Goal: Task Accomplishment & Management: Complete application form

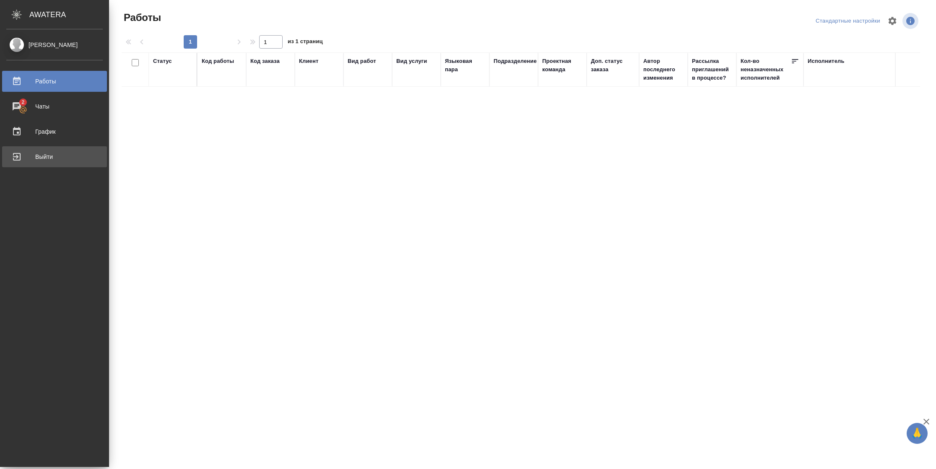
click at [37, 153] on div "Выйти" at bounding box center [54, 157] width 96 height 13
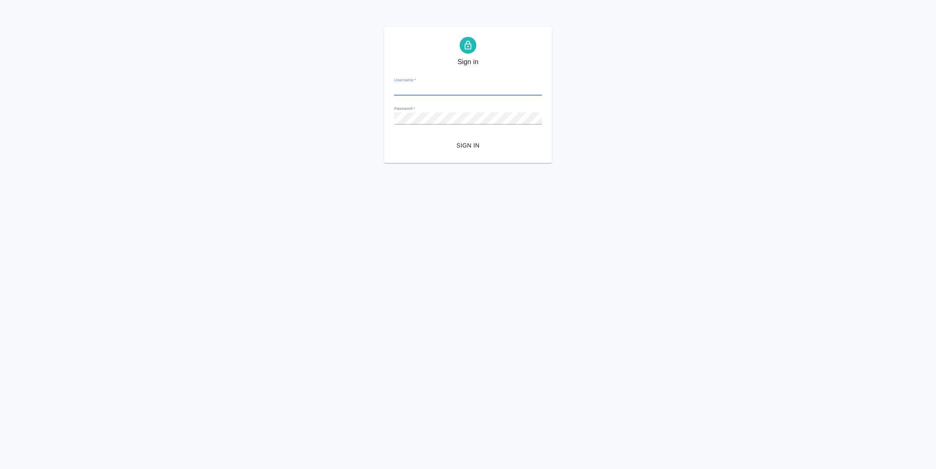
type input "[PERSON_NAME][EMAIL_ADDRESS][DOMAIN_NAME]"
click at [471, 148] on span "Sign in" at bounding box center [468, 146] width 134 height 10
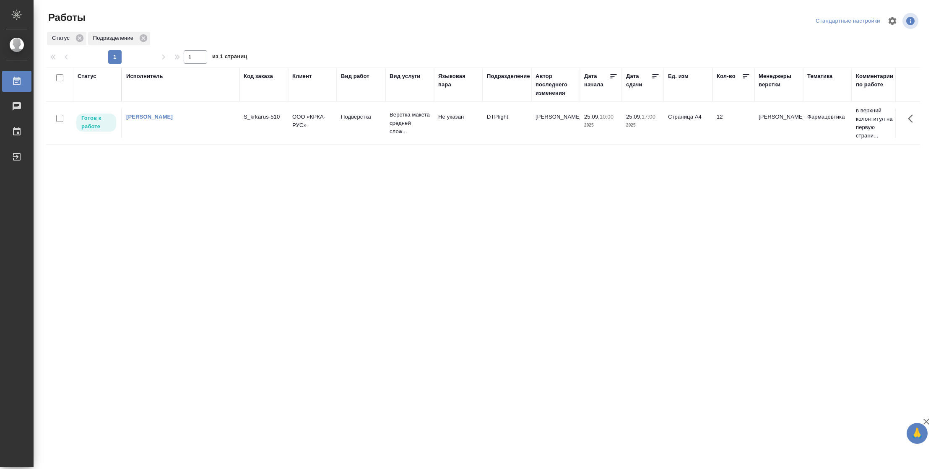
click at [554, 128] on td "Грабко Мария" at bounding box center [555, 123] width 49 height 29
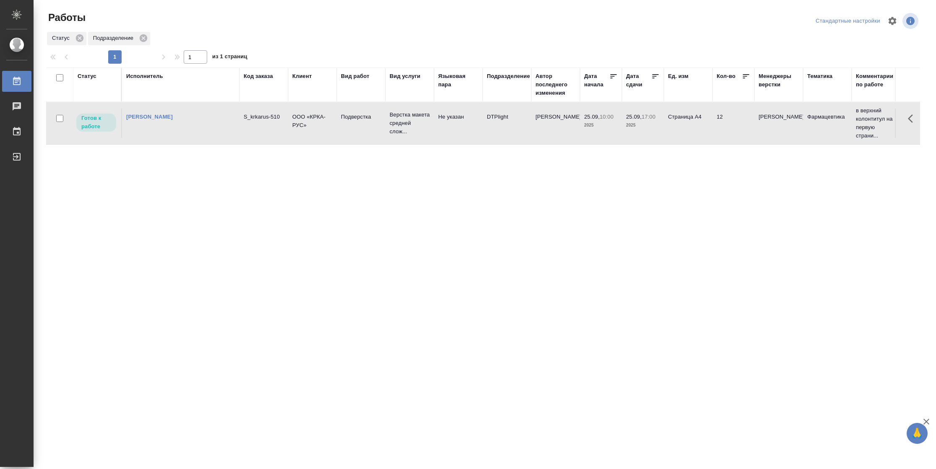
click at [554, 128] on td "Грабко Мария" at bounding box center [555, 123] width 49 height 29
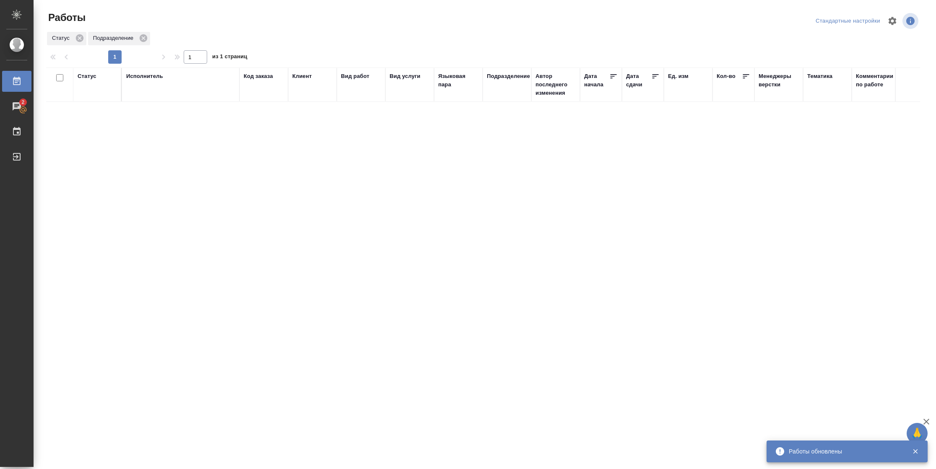
click at [87, 73] on div "Статус" at bounding box center [87, 76] width 19 height 8
click at [92, 116] on div "Подбор Готов к работе" at bounding box center [90, 101] width 24 height 33
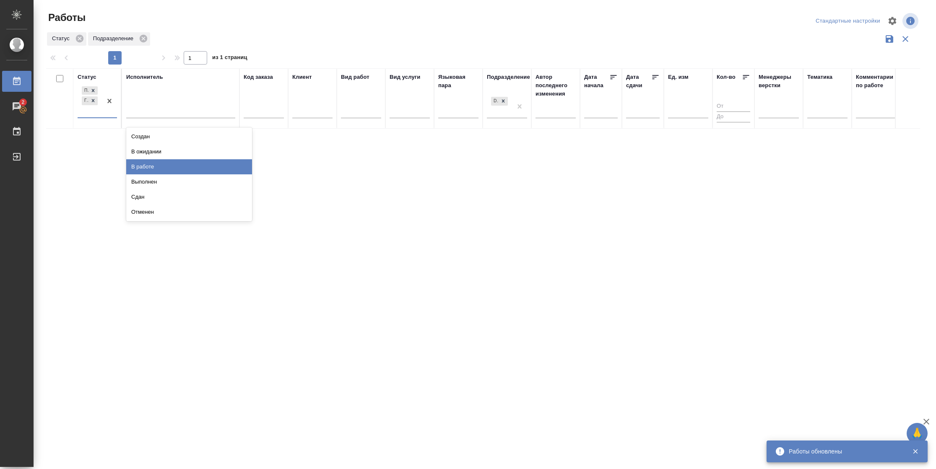
click at [152, 165] on div "В работе" at bounding box center [189, 166] width 126 height 15
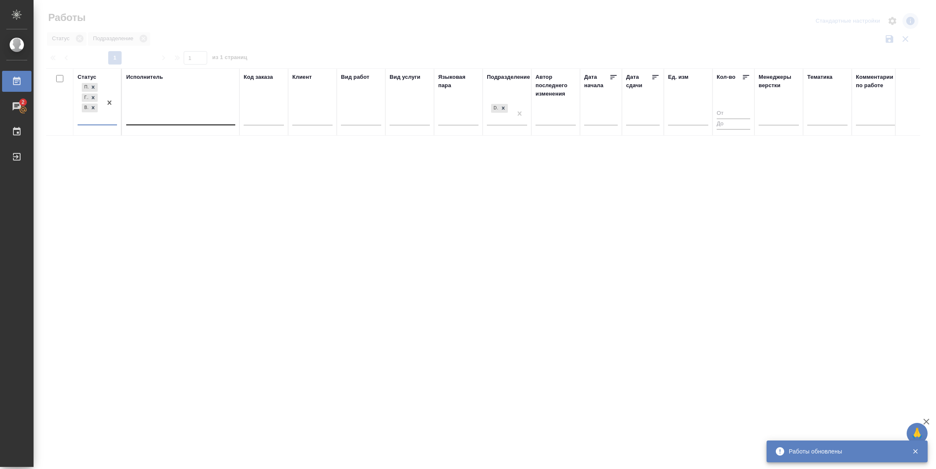
click at [161, 115] on div at bounding box center [180, 117] width 109 height 12
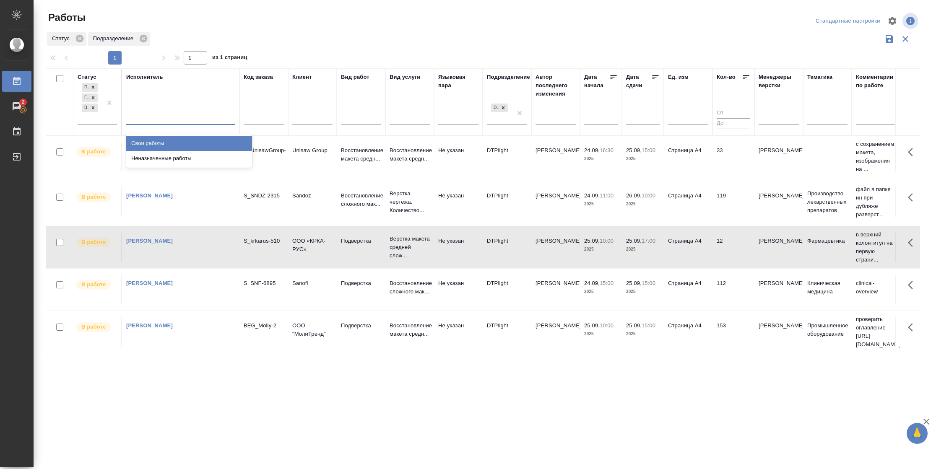
click at [161, 144] on div "Свои работы" at bounding box center [189, 143] width 126 height 15
click at [656, 77] on icon at bounding box center [656, 77] width 6 height 4
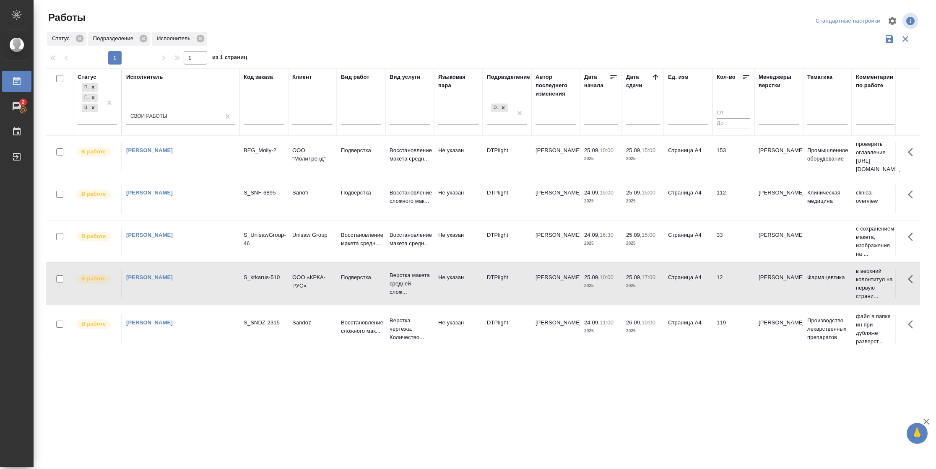
click at [733, 149] on td "153" at bounding box center [734, 156] width 42 height 29
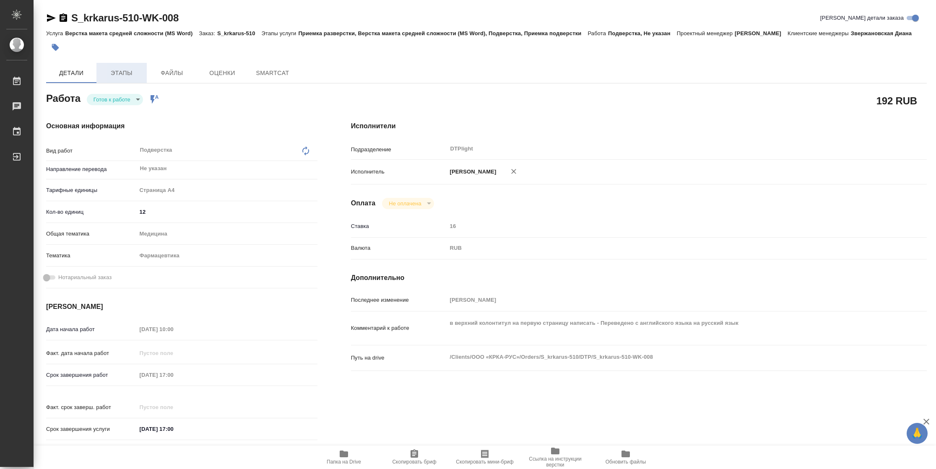
type textarea "x"
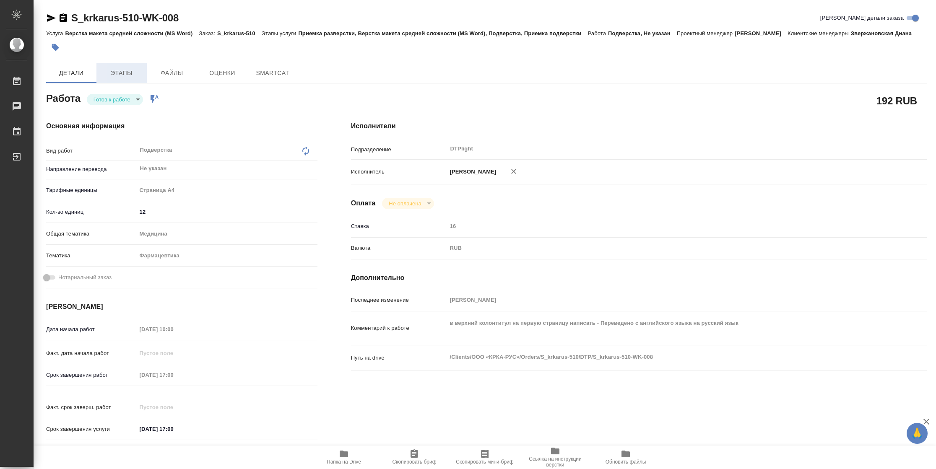
type textarea "x"
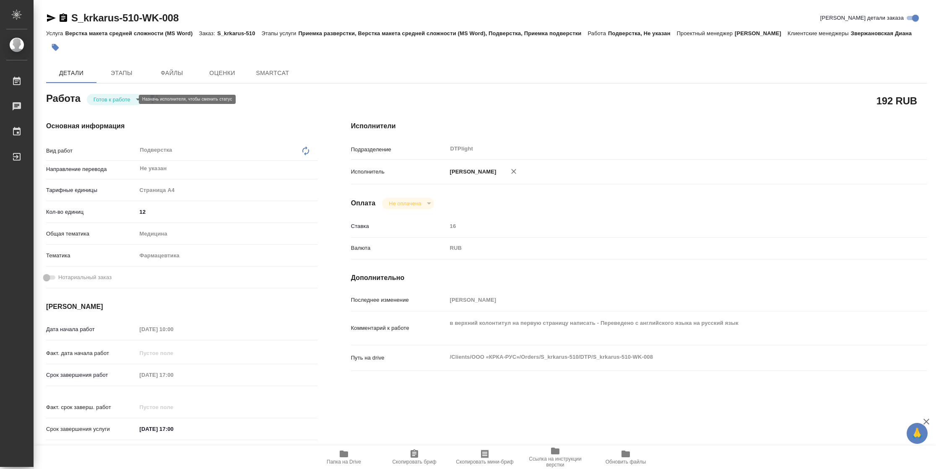
click at [109, 98] on body "🙏 .cls-1 fill:#fff; AWATERA Vasilyeva Natalia Работы Чаты График Выйти S_krkaru…" at bounding box center [468, 234] width 936 height 469
type textarea "x"
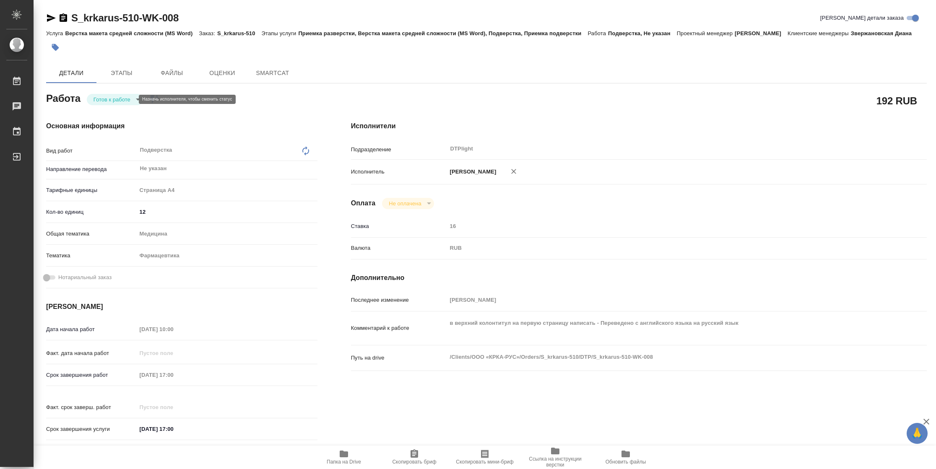
type textarea "x"
click at [109, 98] on button "В работе" at bounding box center [108, 99] width 28 height 9
type textarea "x"
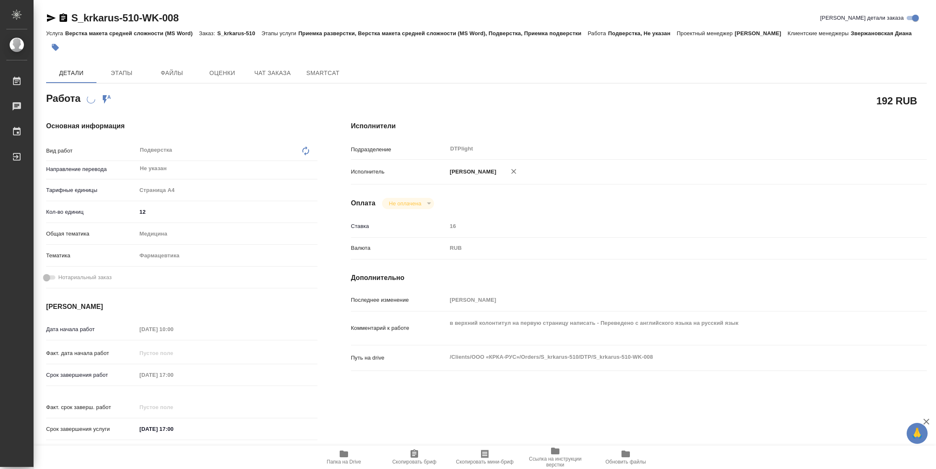
type textarea "x"
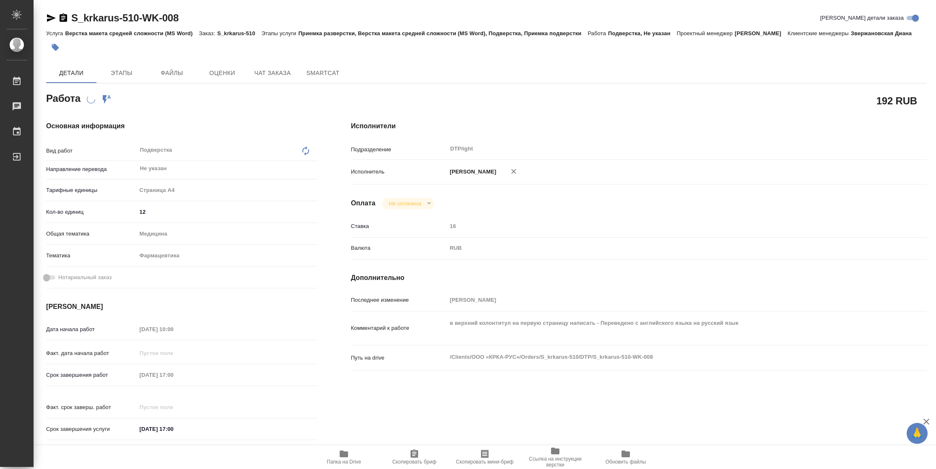
type textarea "x"
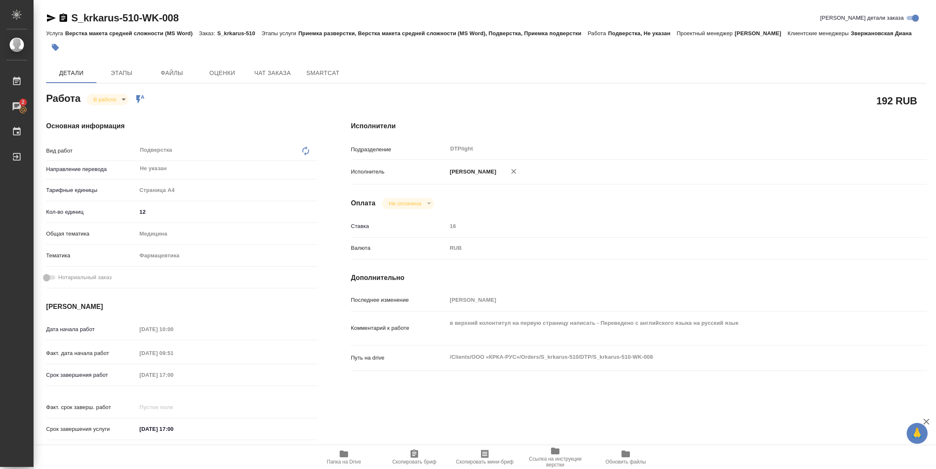
type textarea "x"
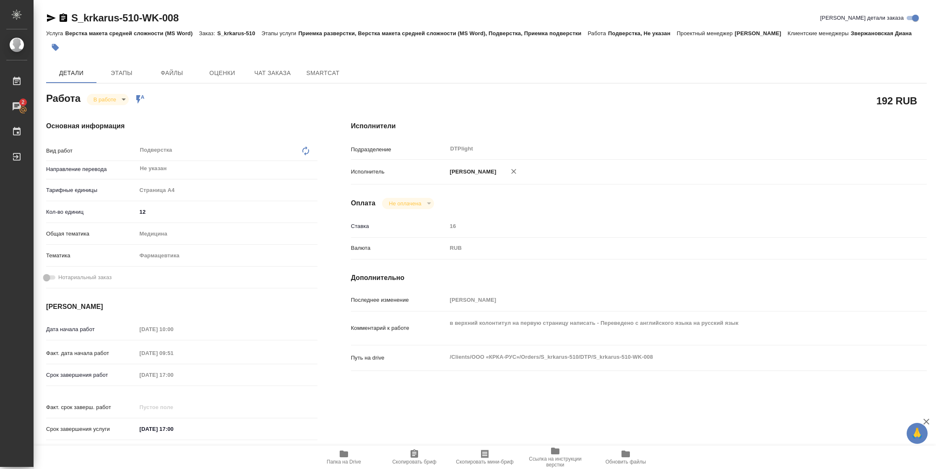
type textarea "x"
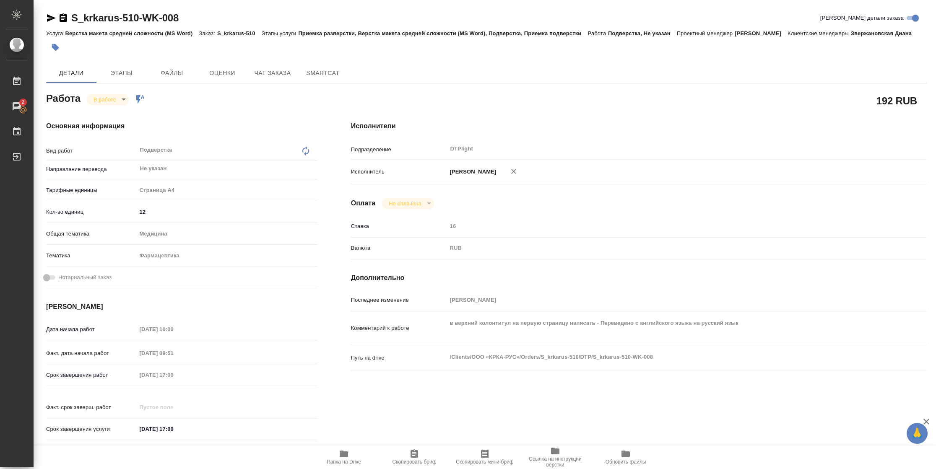
type textarea "x"
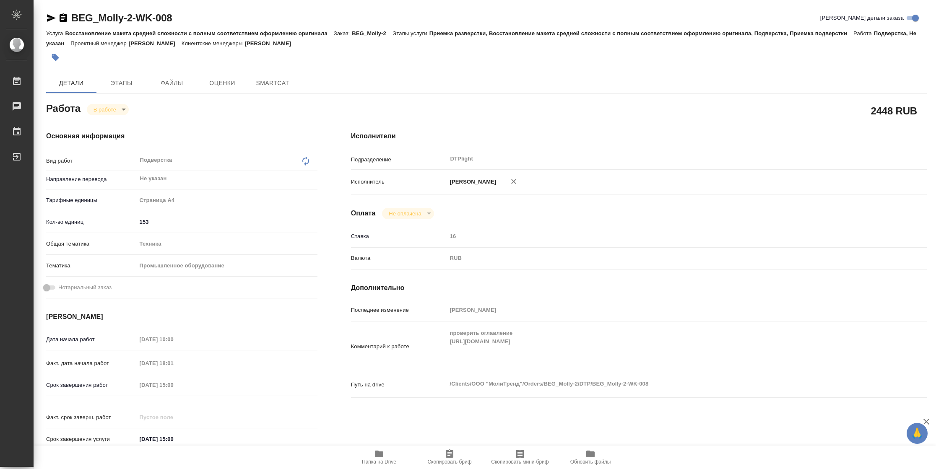
type textarea "x"
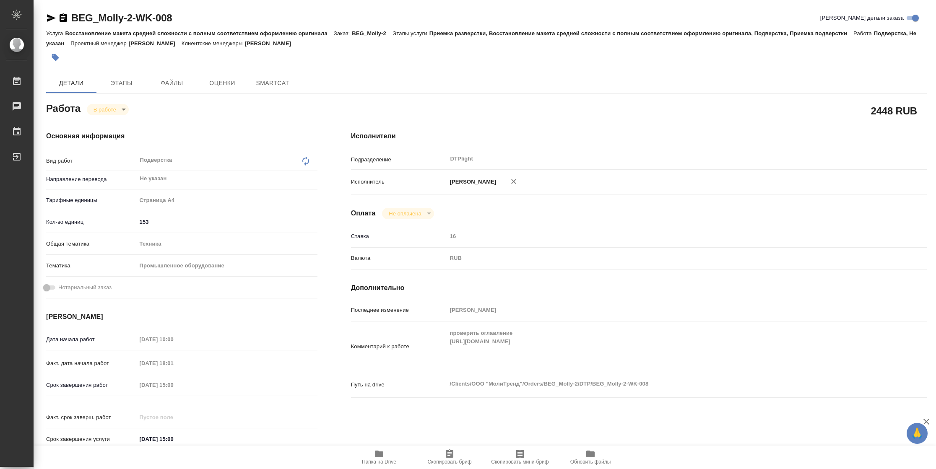
type textarea "x"
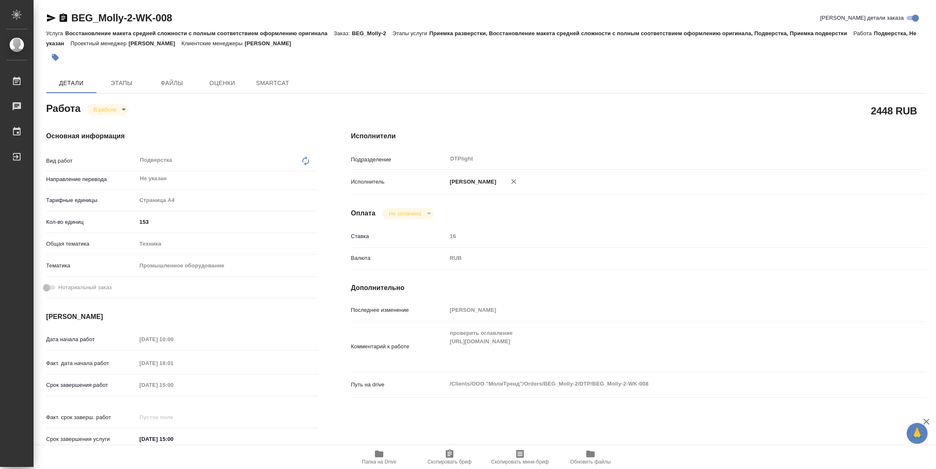
type textarea "x"
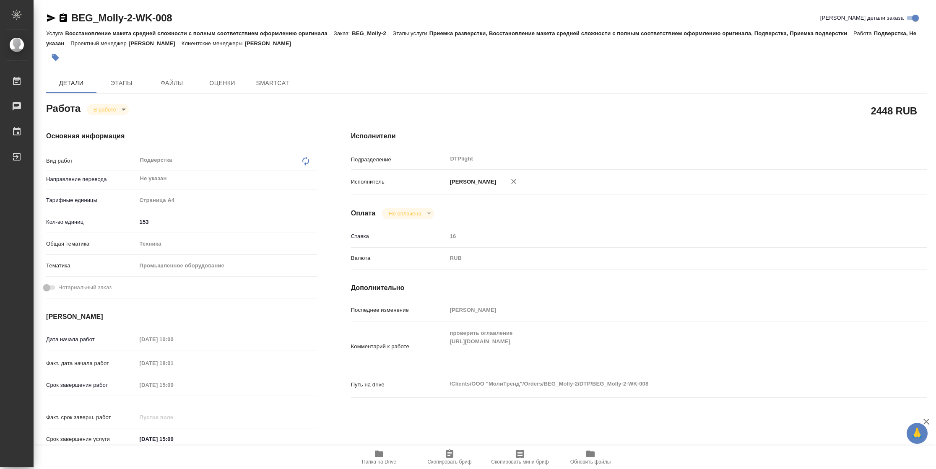
type textarea "x"
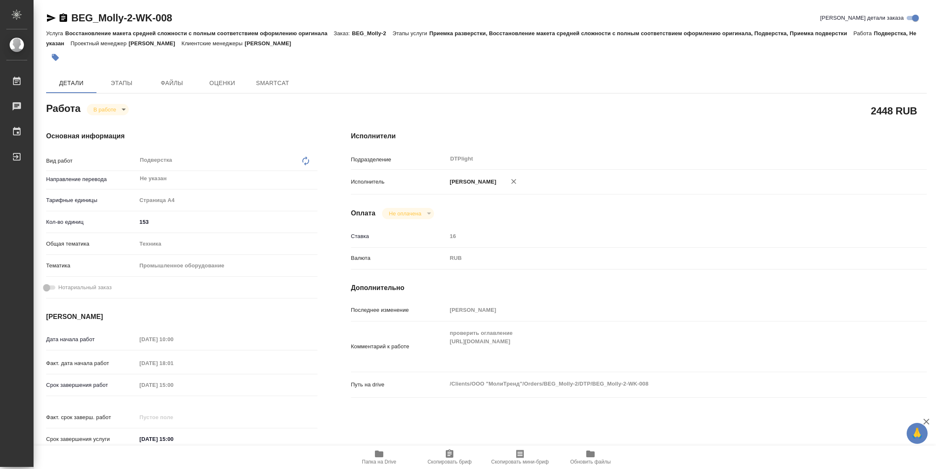
click at [53, 18] on icon "button" at bounding box center [51, 18] width 9 height 8
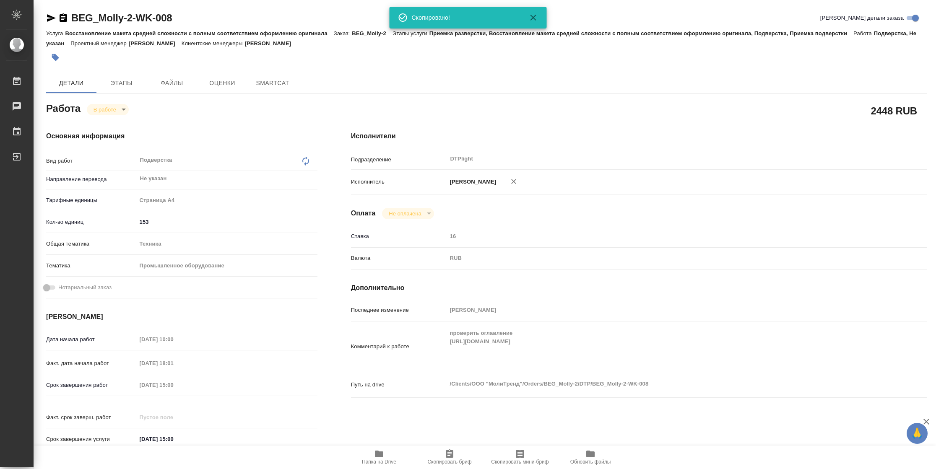
type textarea "x"
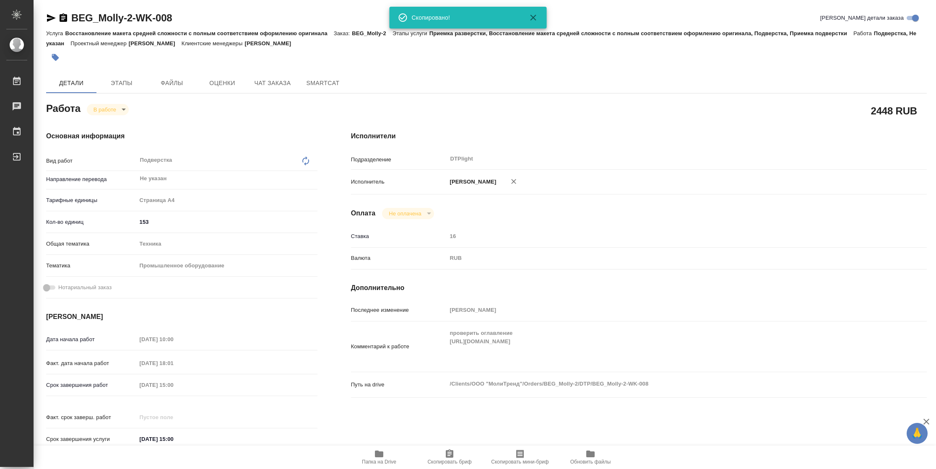
type textarea "x"
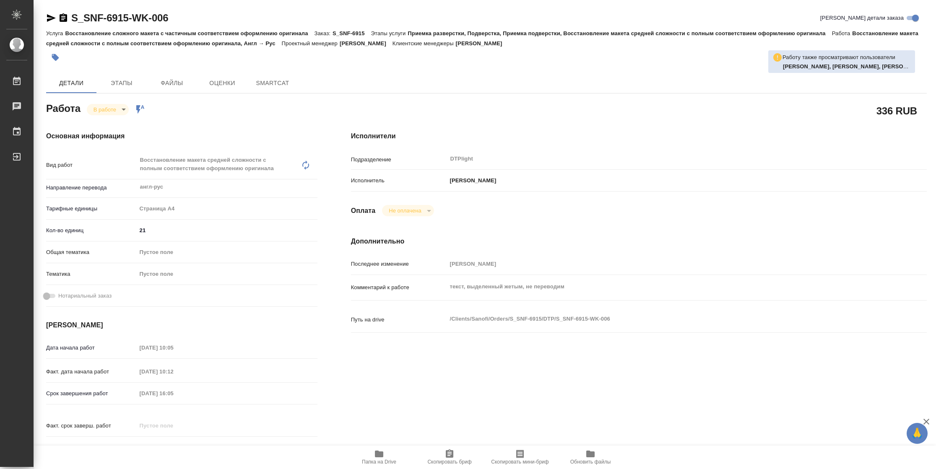
type textarea "x"
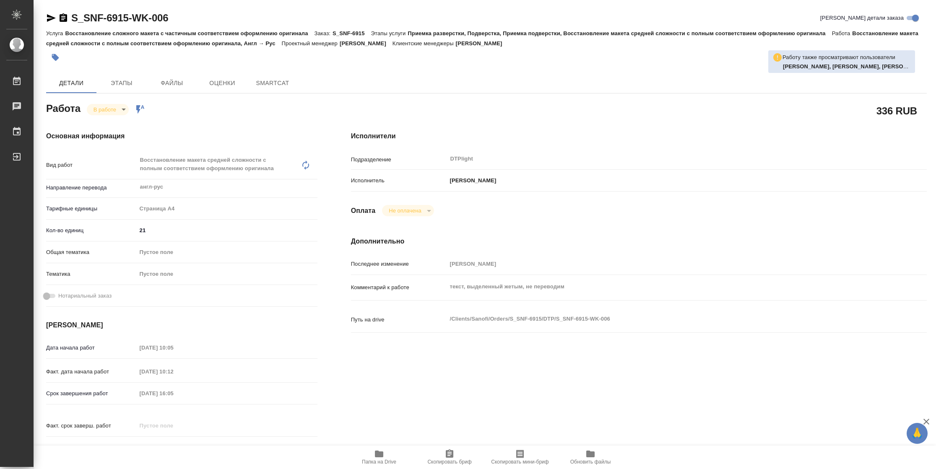
type textarea "x"
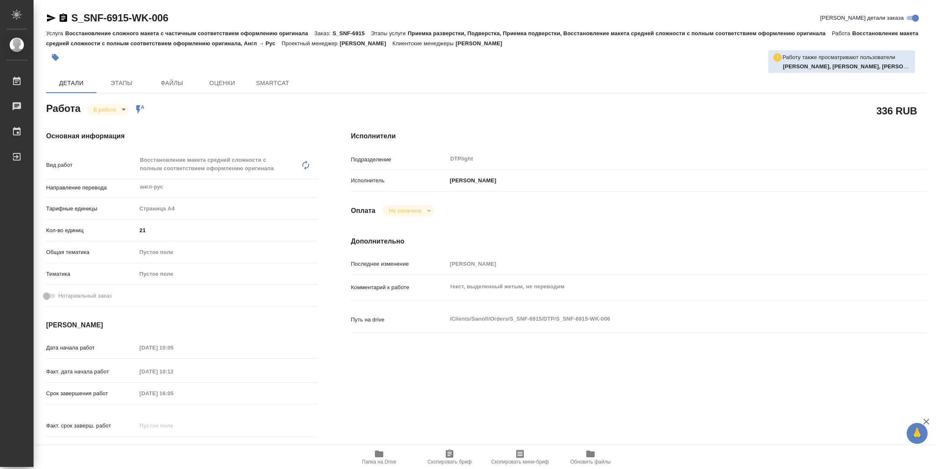
type textarea "x"
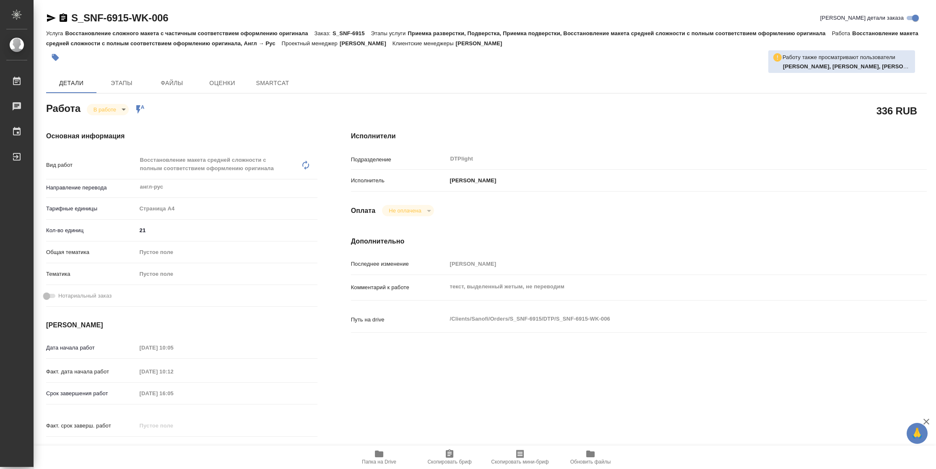
type textarea "x"
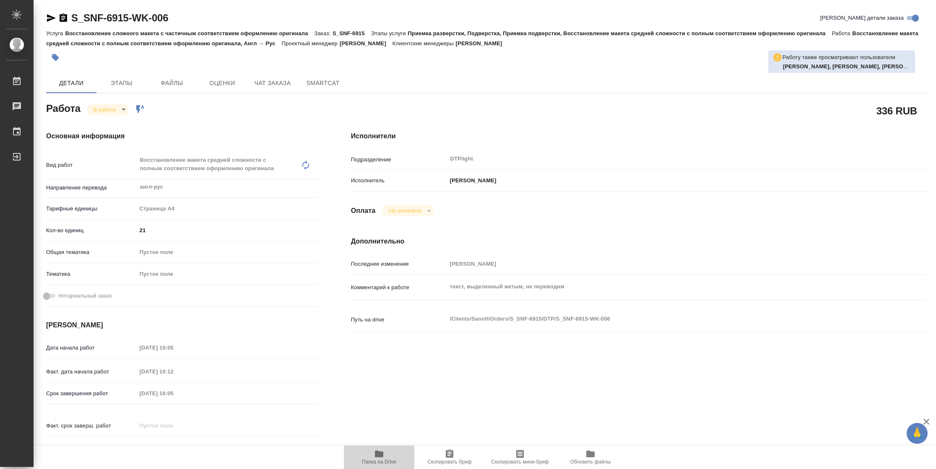
click at [376, 461] on span "Папка на Drive" at bounding box center [379, 462] width 34 height 6
type textarea "x"
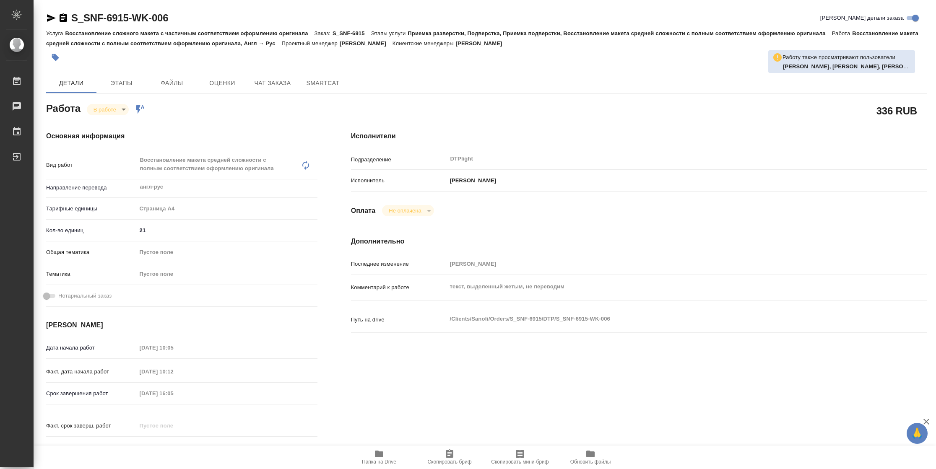
type textarea "x"
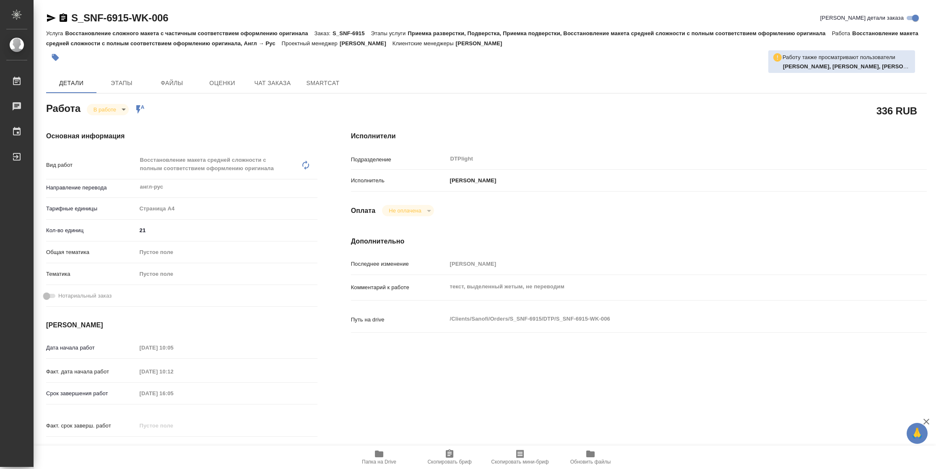
type textarea "x"
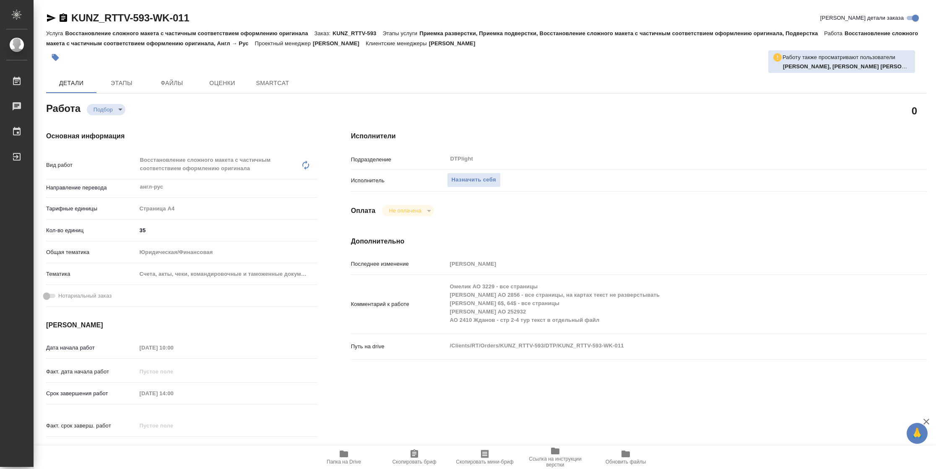
type textarea "x"
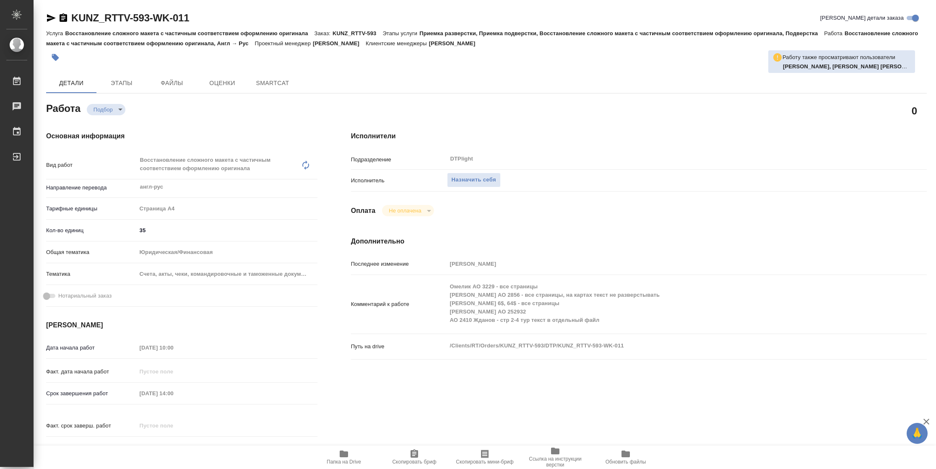
type textarea "x"
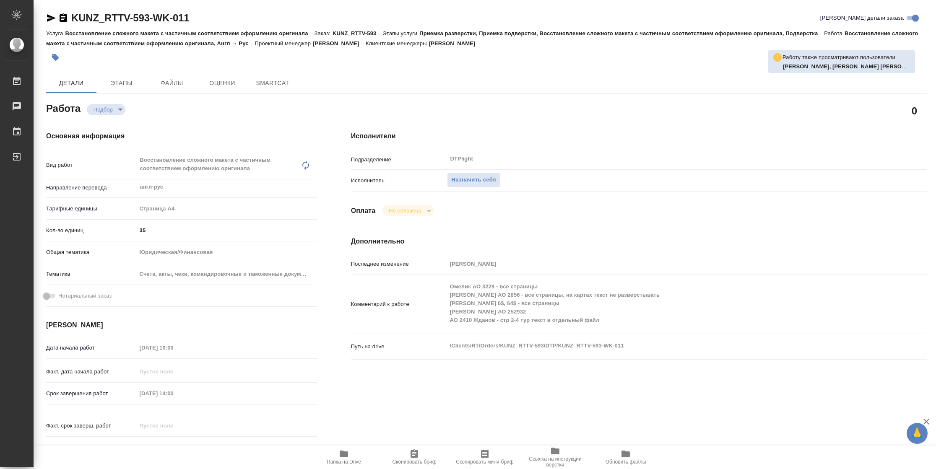
type textarea "x"
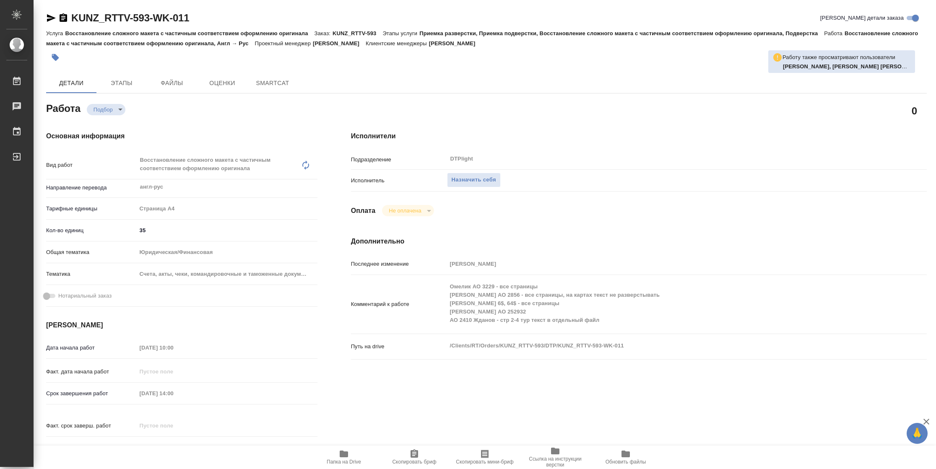
click at [353, 449] on span "Папка на Drive" at bounding box center [344, 457] width 60 height 16
type textarea "x"
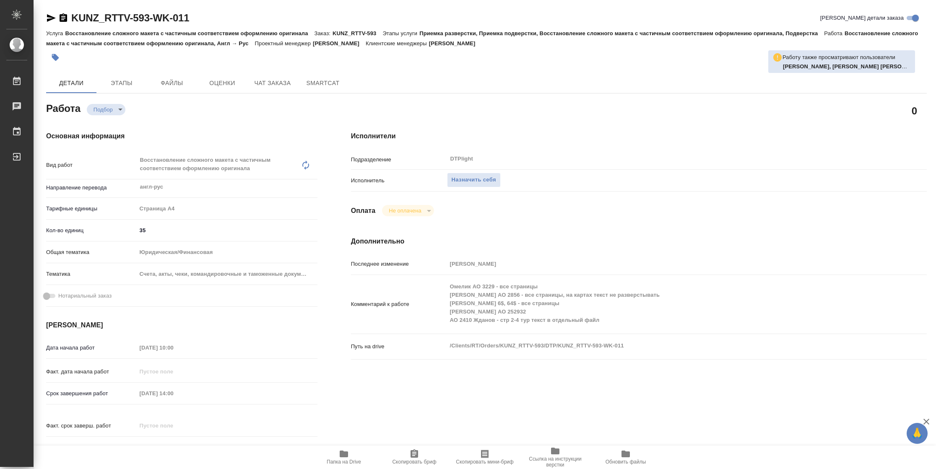
type textarea "x"
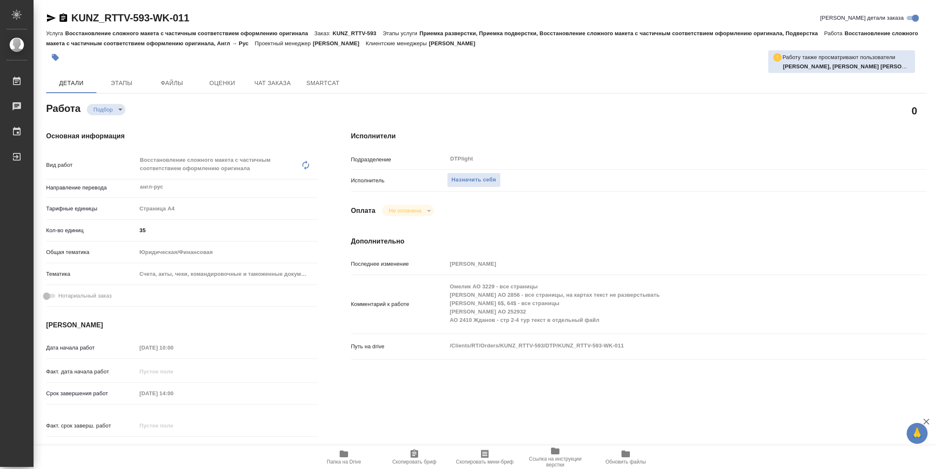
type textarea "x"
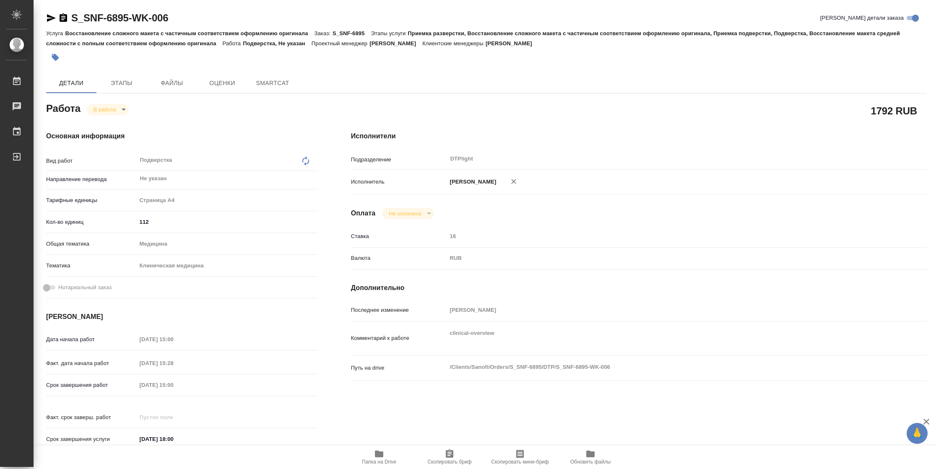
type textarea "x"
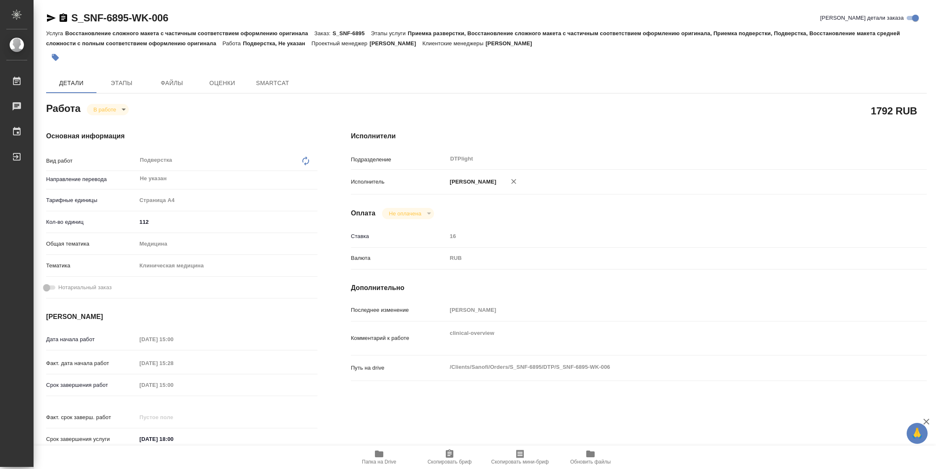
type textarea "x"
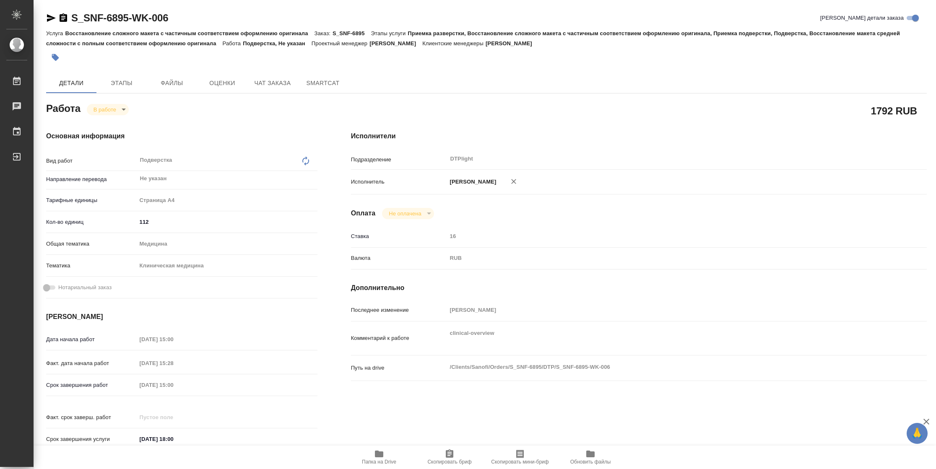
type textarea "x"
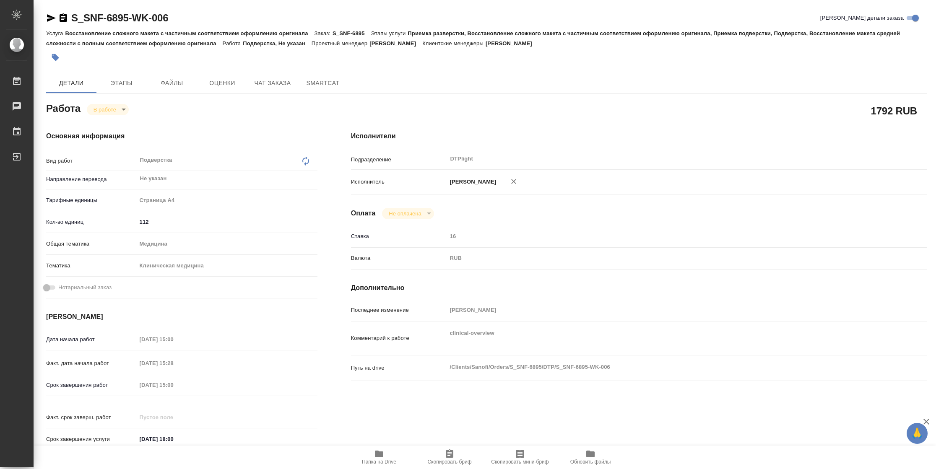
type textarea "x"
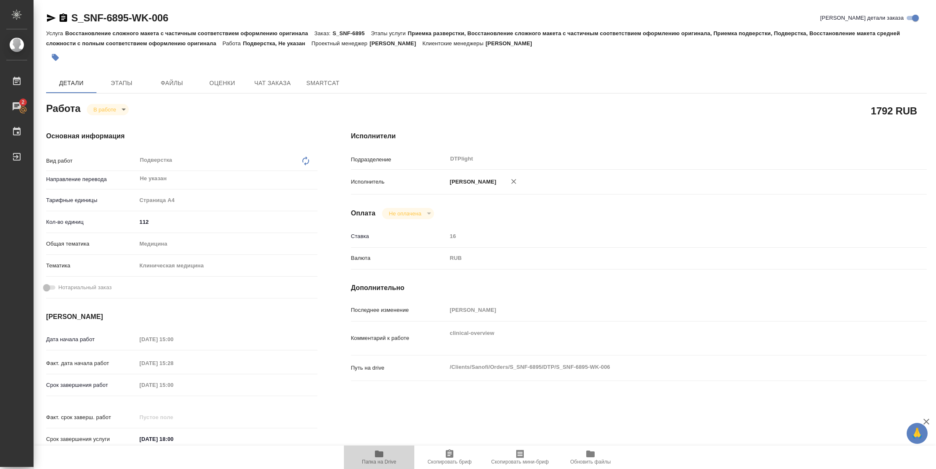
click at [372, 465] on span "Папка на Drive" at bounding box center [379, 462] width 34 height 6
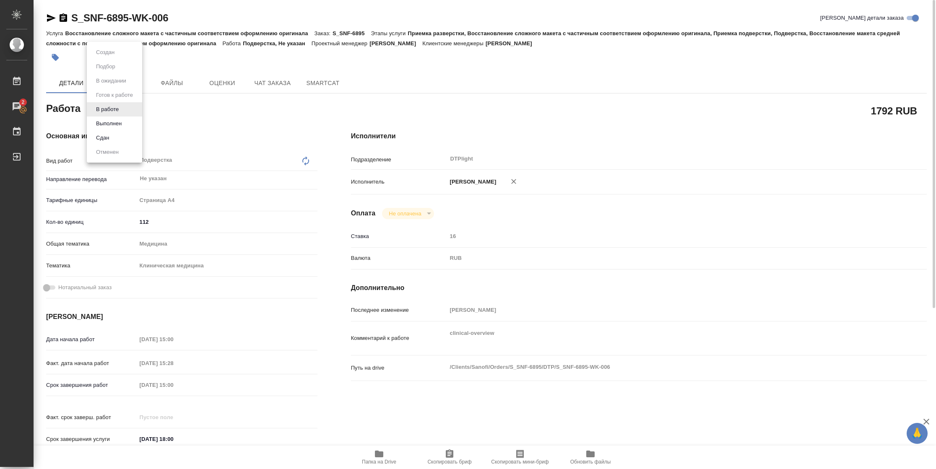
click at [124, 111] on body "🙏 .cls-1 fill:#fff; AWATERA Vasilyeva Natalia Работы 2 Чаты График Выйти S_SNF-…" at bounding box center [468, 234] width 936 height 469
click at [123, 122] on button "Выполнен" at bounding box center [109, 123] width 31 height 9
type textarea "x"
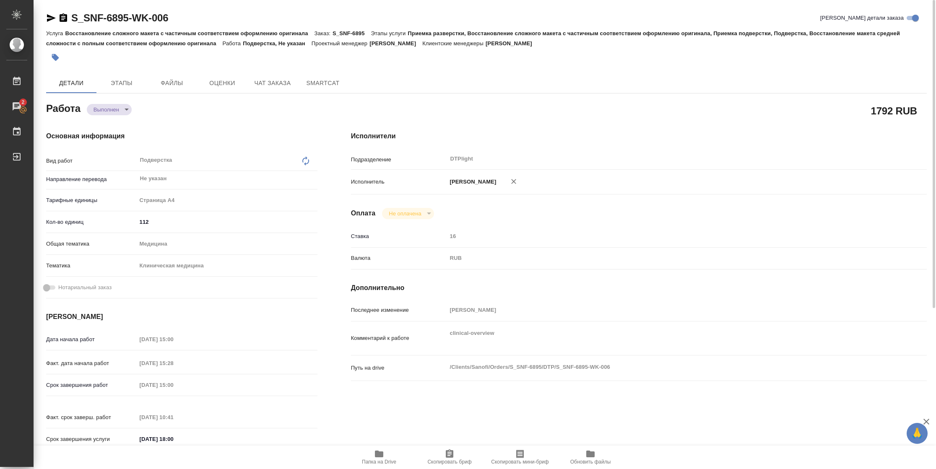
type textarea "x"
click at [50, 20] on icon "button" at bounding box center [51, 18] width 9 height 8
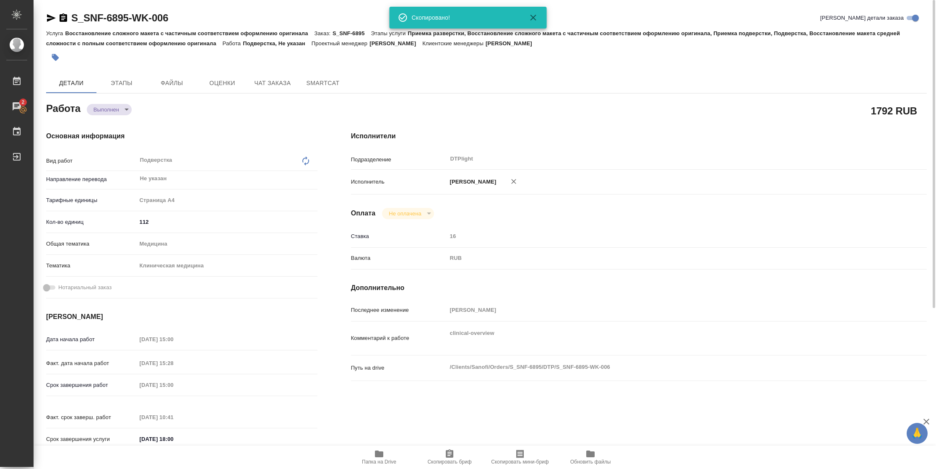
type textarea "x"
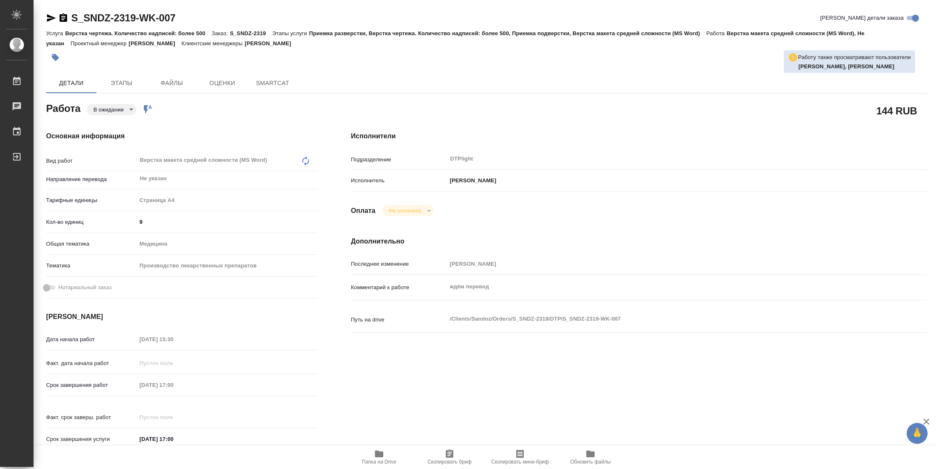
type textarea "x"
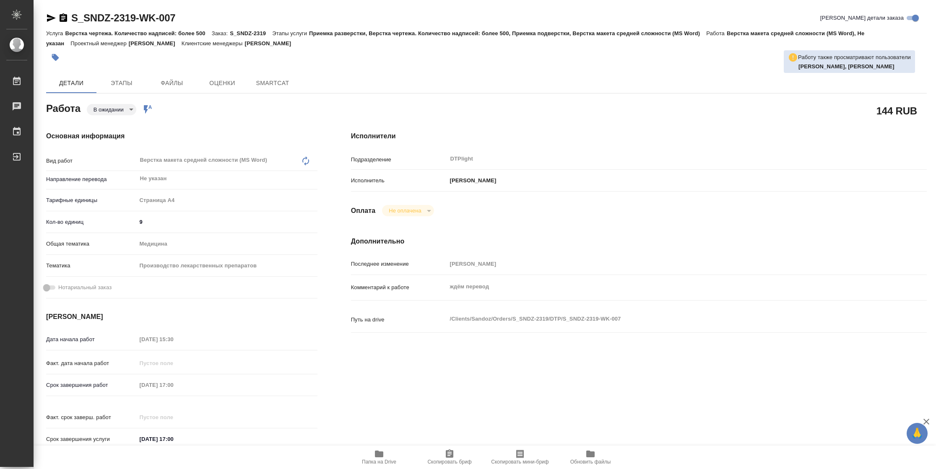
type textarea "x"
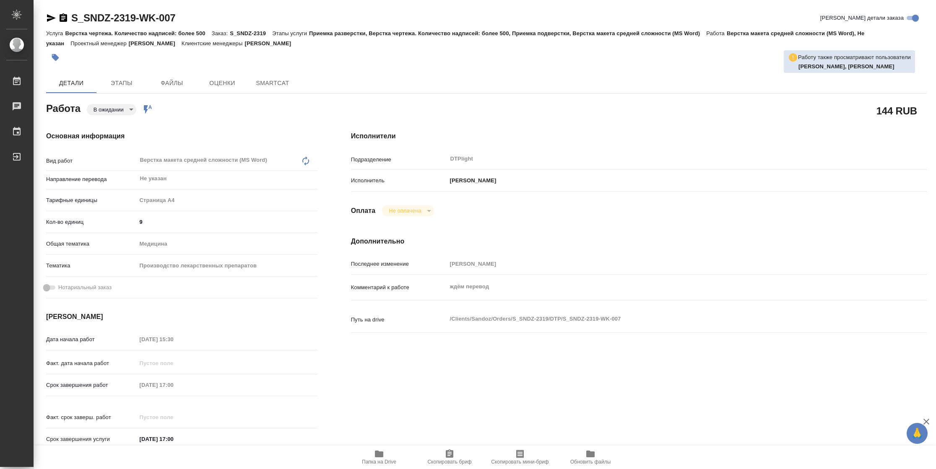
type textarea "x"
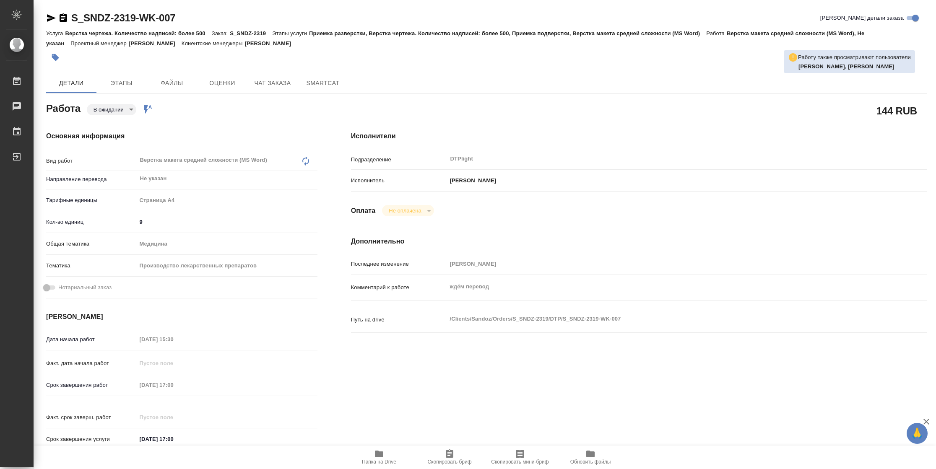
type textarea "x"
